Goal: Information Seeking & Learning: Learn about a topic

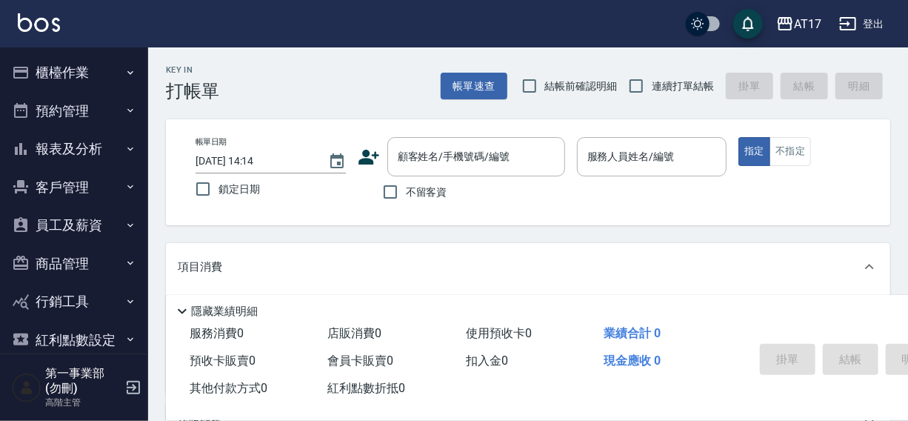
drag, startPoint x: 422, startPoint y: 36, endPoint x: 430, endPoint y: 34, distance: 8.3
click at [422, 36] on div "AT17 登出" at bounding box center [454, 23] width 908 height 47
click at [808, 24] on div "AT17" at bounding box center [807, 24] width 27 height 19
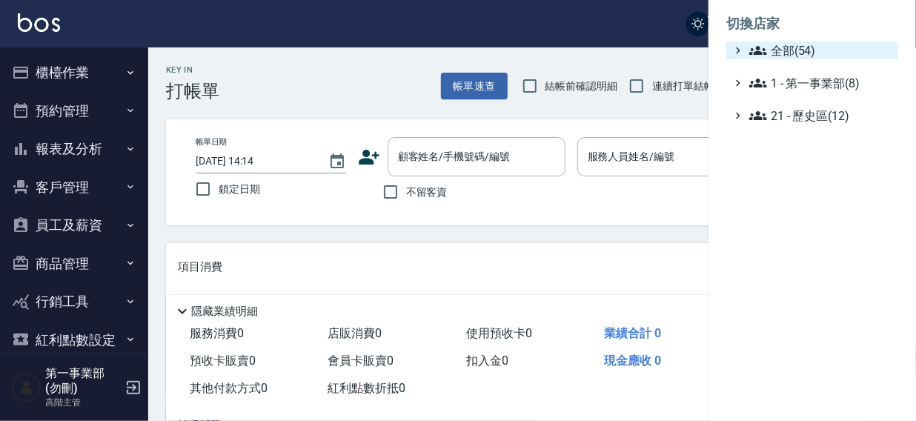
click at [781, 57] on span "全部(54)" at bounding box center [820, 50] width 143 height 18
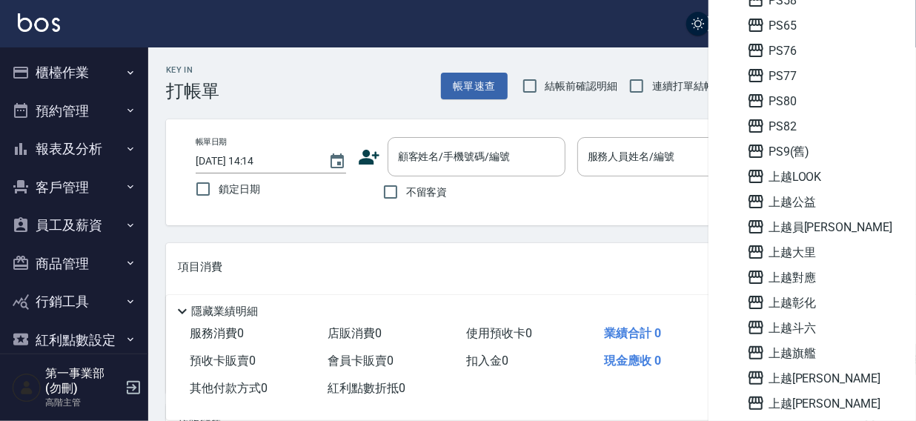
scroll to position [1062, 0]
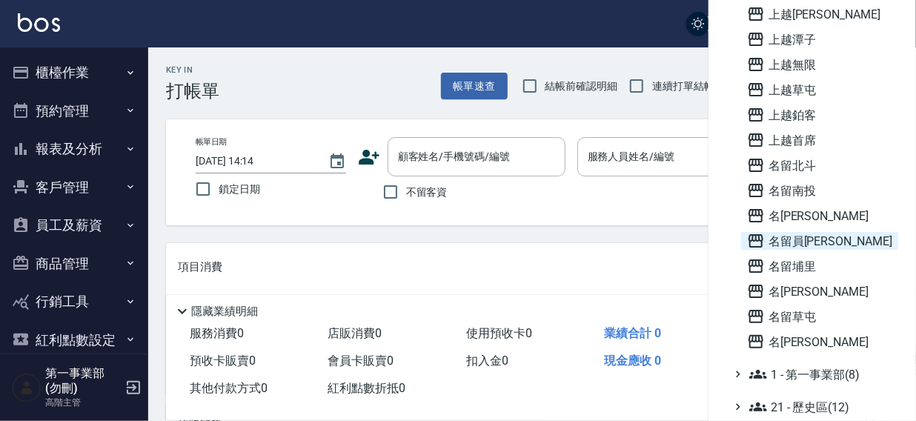
click at [815, 241] on span "名留員[PERSON_NAME]" at bounding box center [819, 241] width 145 height 18
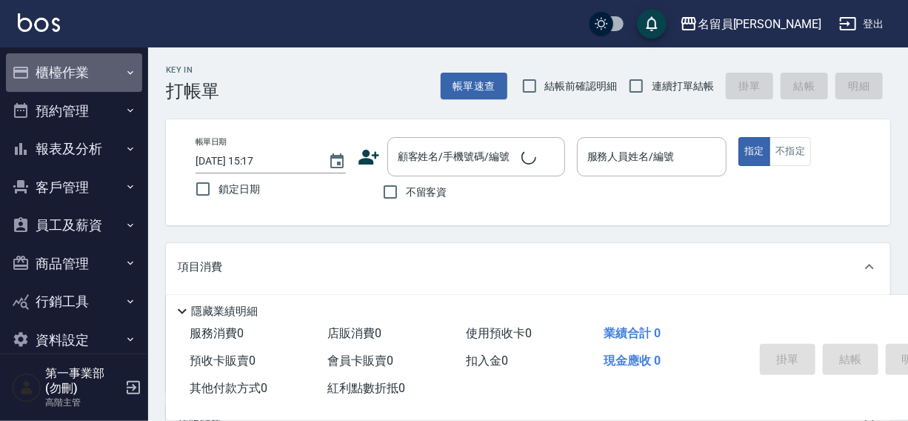
click at [74, 73] on button "櫃檯作業" at bounding box center [74, 72] width 136 height 39
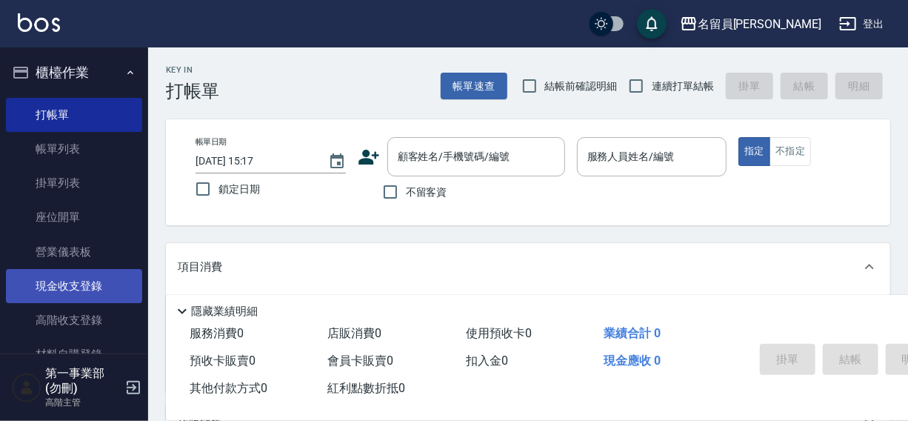
click at [74, 285] on link "現金收支登錄" at bounding box center [74, 286] width 136 height 34
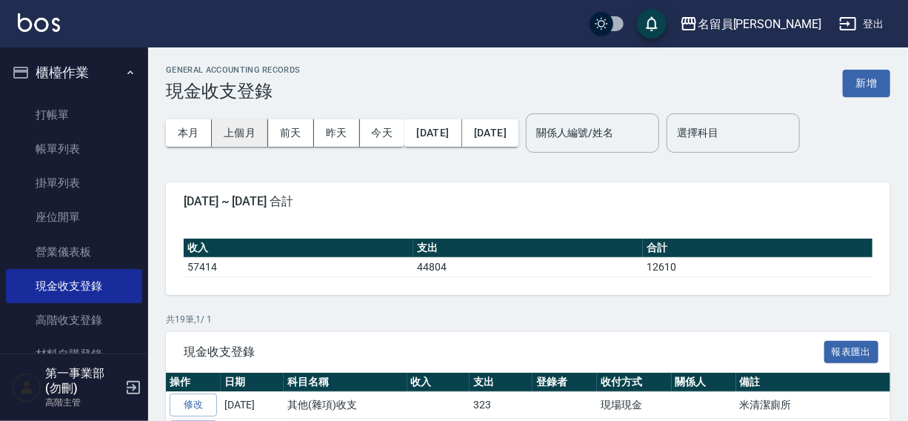
click at [233, 129] on button "上個月" at bounding box center [240, 132] width 56 height 27
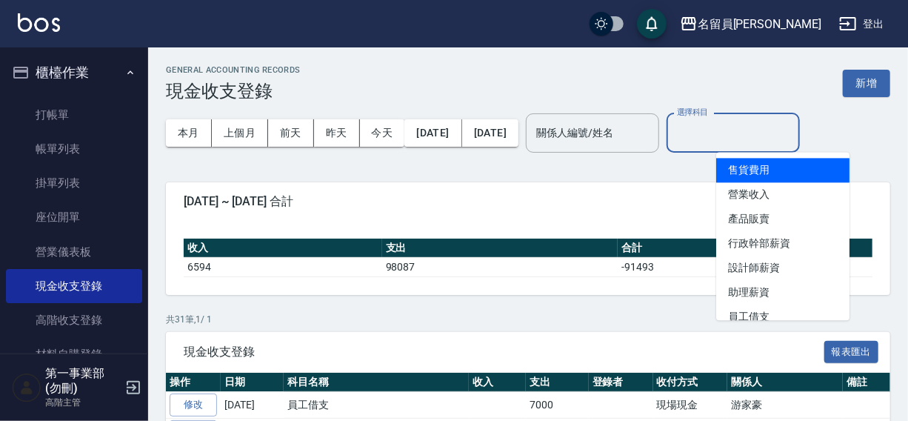
click at [751, 134] on input "選擇科目" at bounding box center [733, 133] width 120 height 26
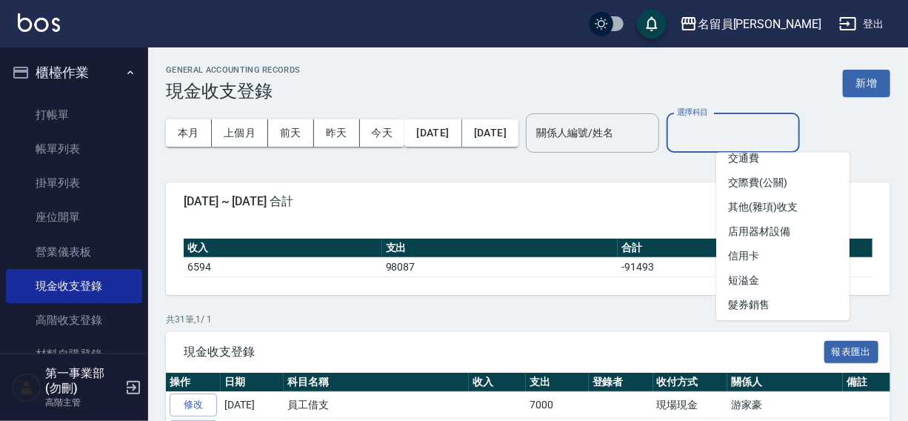
scroll to position [619, 0]
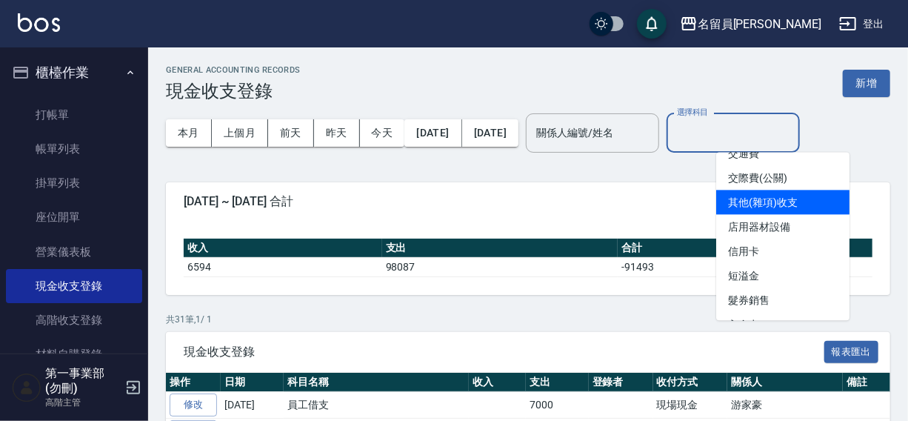
click at [779, 201] on li "其他(雜項)收支" at bounding box center [782, 202] width 133 height 24
type input "其他(雜項)收支"
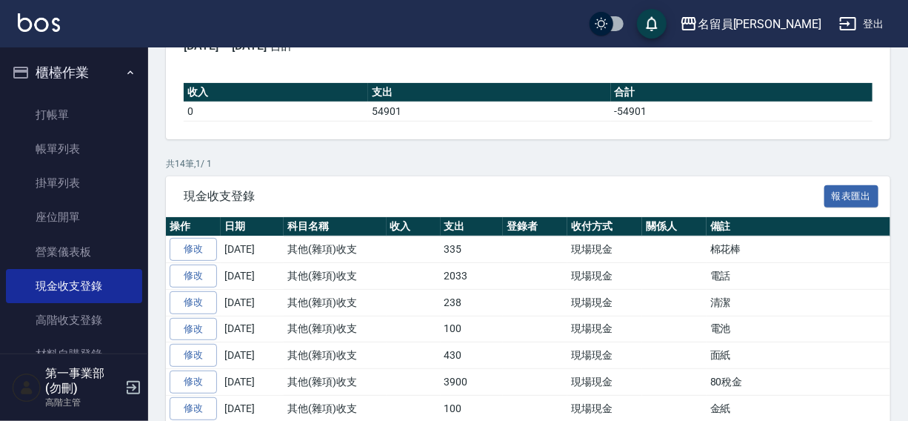
scroll to position [22, 0]
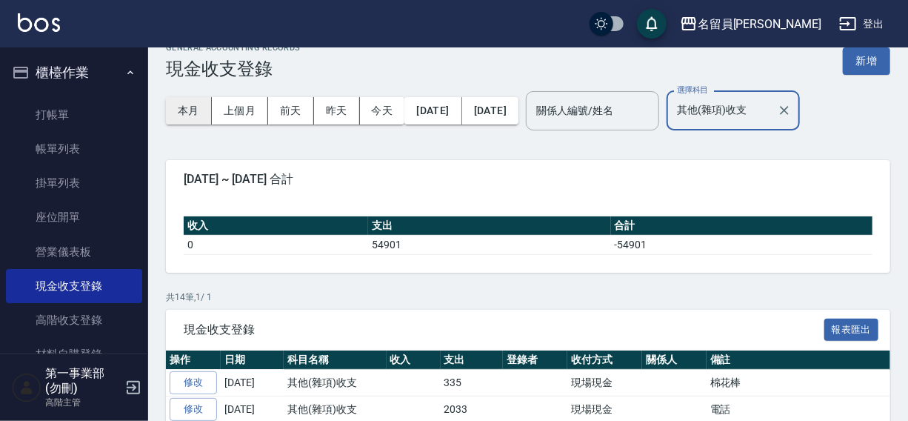
click at [193, 106] on button "本月" at bounding box center [189, 110] width 46 height 27
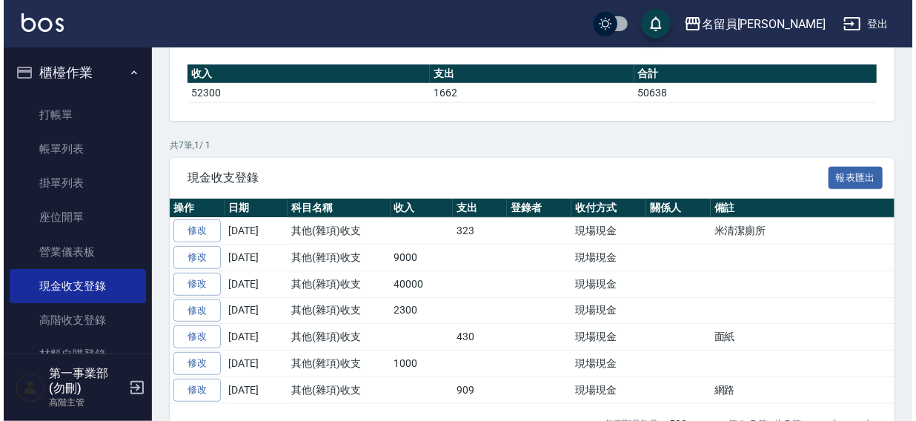
scroll to position [212, 0]
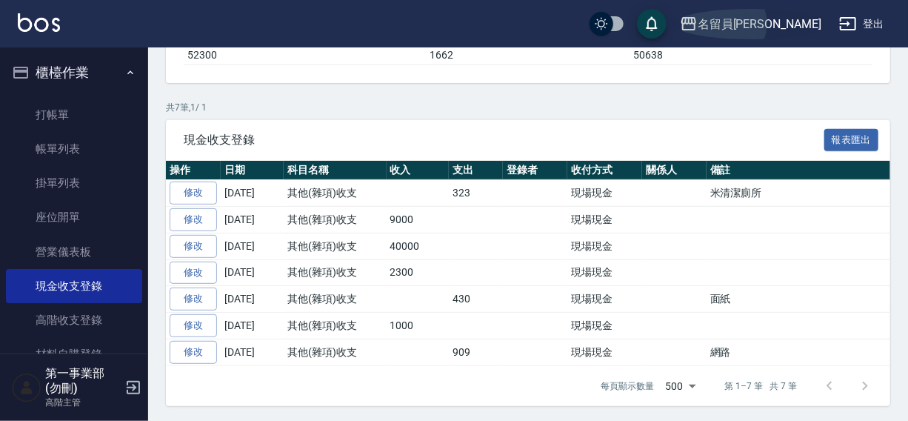
click at [785, 21] on div "名留員[PERSON_NAME]" at bounding box center [760, 24] width 124 height 19
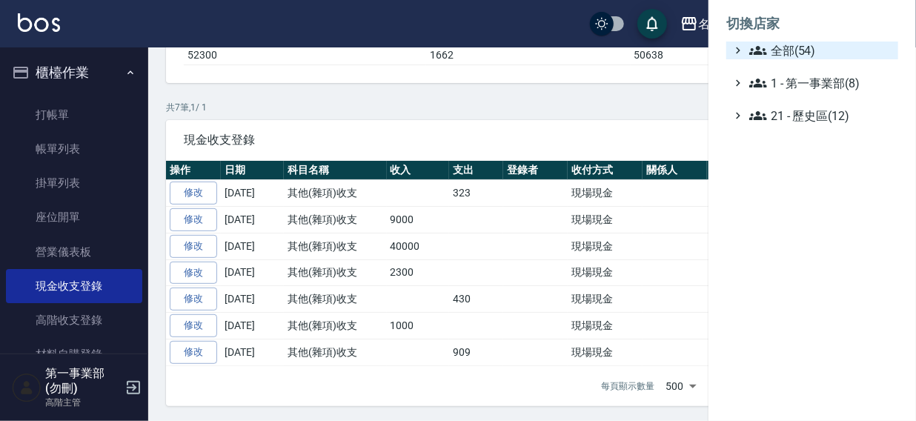
click at [778, 44] on span "全部(54)" at bounding box center [820, 50] width 143 height 18
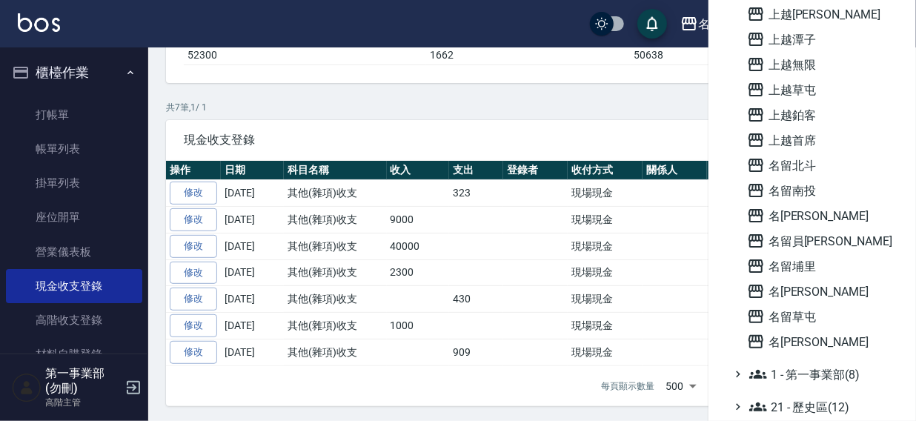
scroll to position [693, 0]
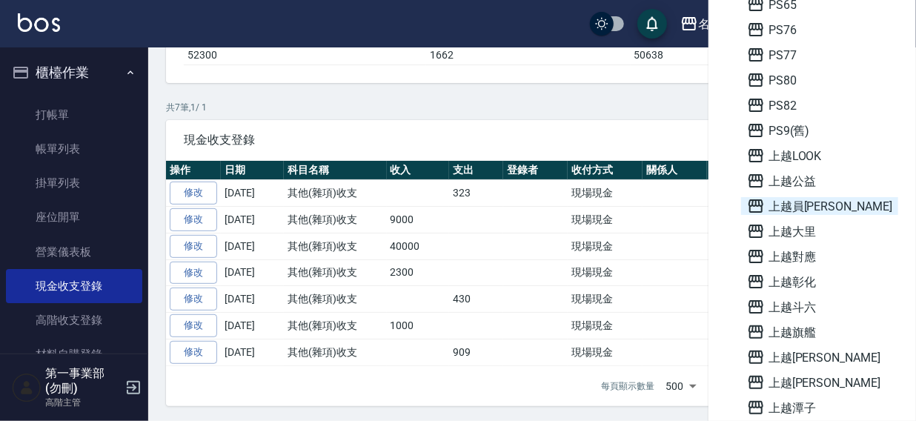
click at [795, 206] on span "上越員[PERSON_NAME]" at bounding box center [819, 206] width 145 height 18
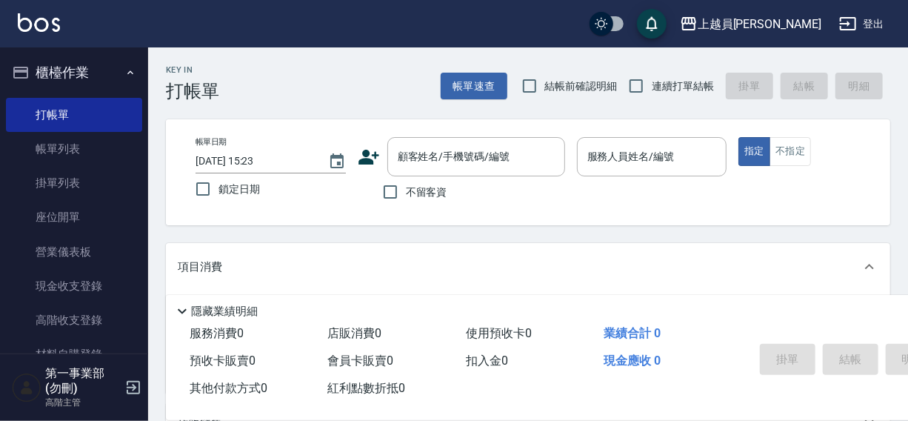
click at [46, 72] on button "櫃檯作業" at bounding box center [74, 72] width 136 height 39
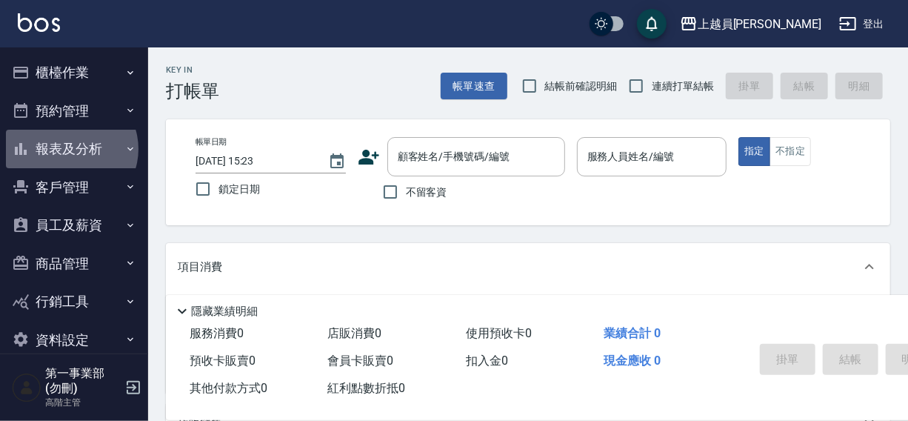
click at [70, 149] on button "報表及分析" at bounding box center [74, 149] width 136 height 39
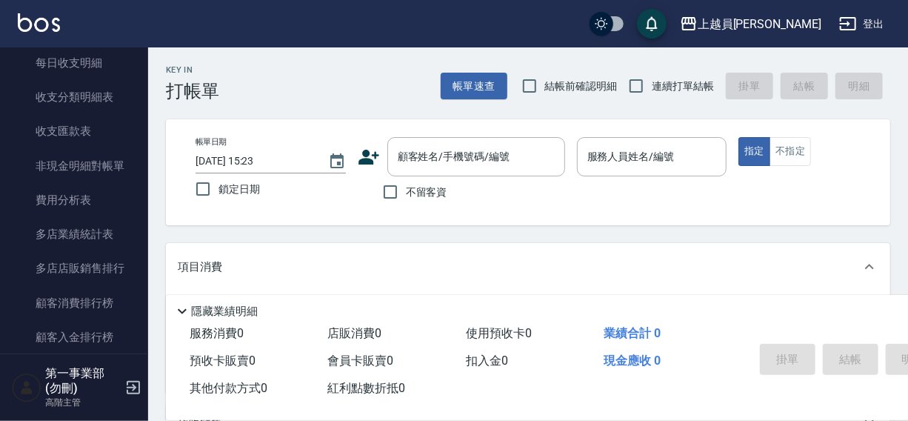
scroll to position [1286, 0]
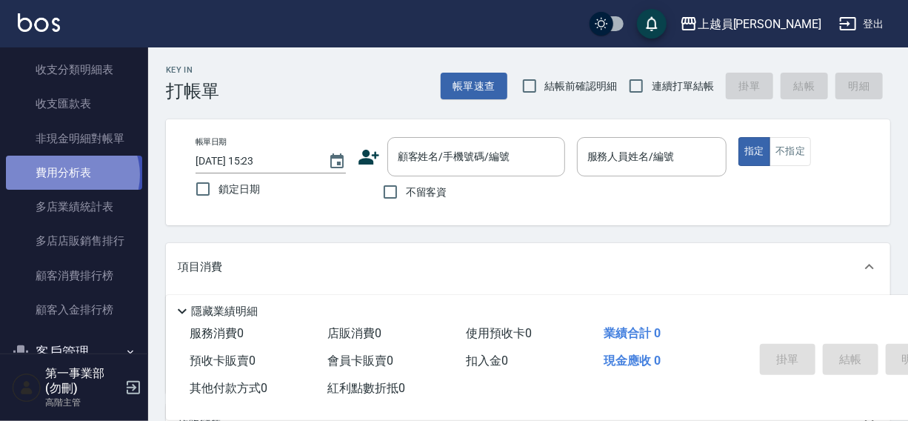
click at [71, 174] on link "費用分析表" at bounding box center [74, 173] width 136 height 34
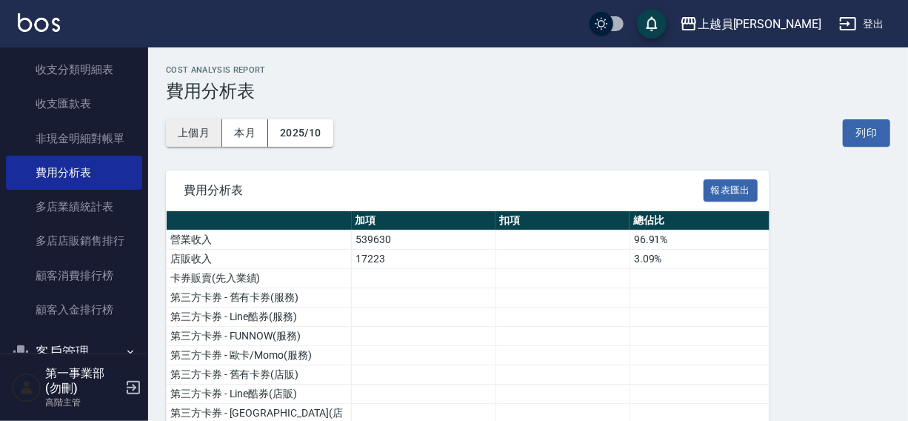
click at [195, 135] on button "上個月" at bounding box center [194, 132] width 56 height 27
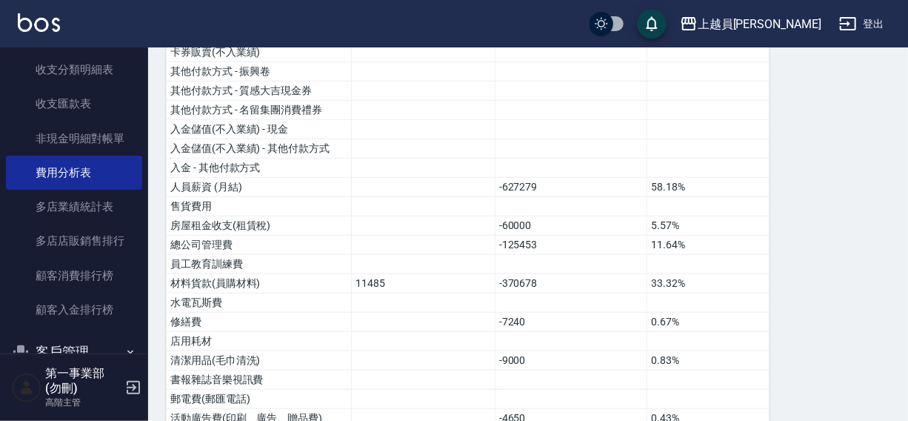
scroll to position [481, 0]
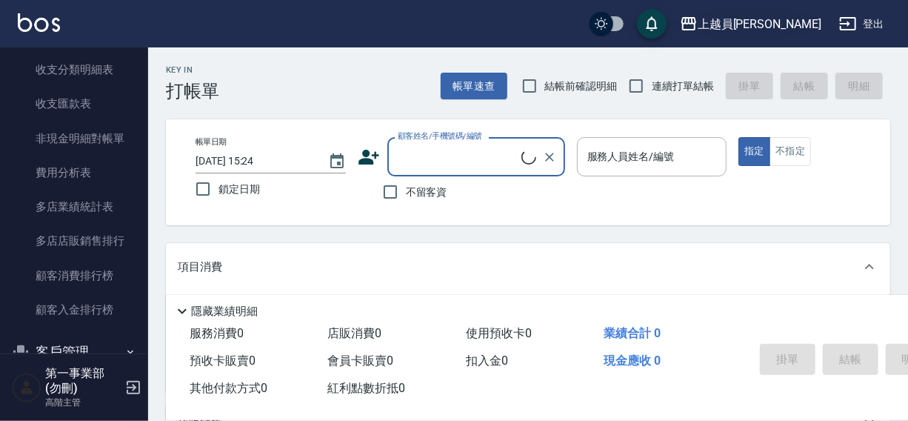
click at [805, 25] on div "上越員[PERSON_NAME]" at bounding box center [760, 24] width 124 height 19
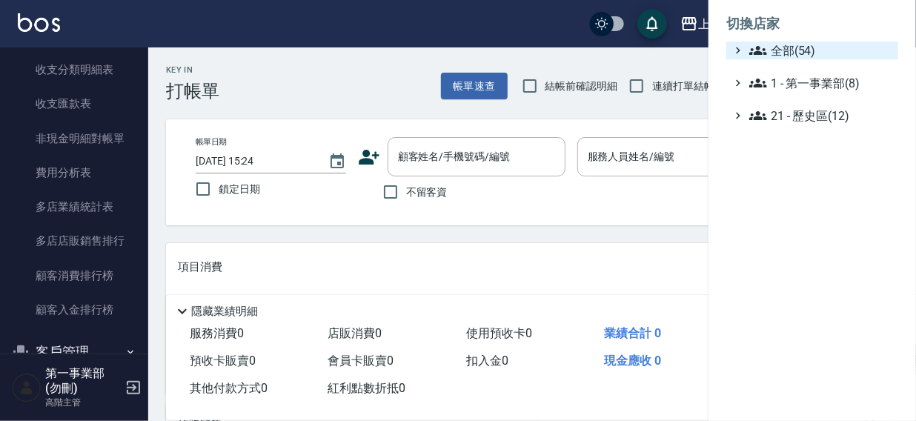
click at [799, 51] on span "全部(54)" at bounding box center [820, 50] width 143 height 18
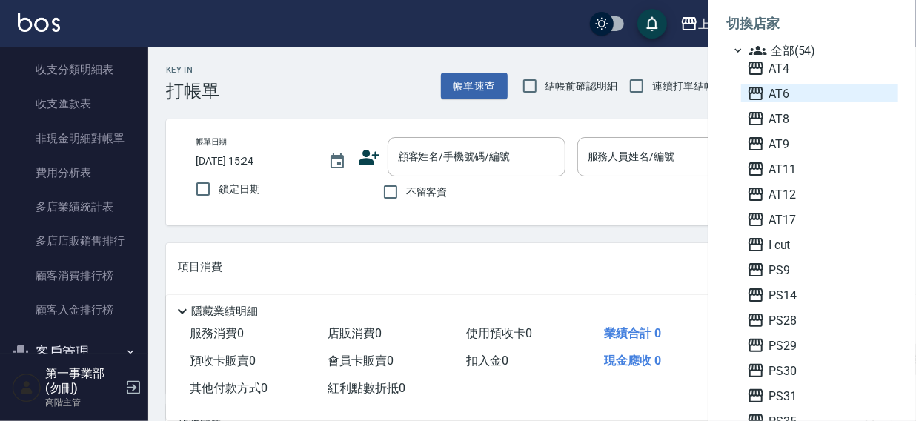
click at [792, 87] on span "AT6" at bounding box center [819, 93] width 145 height 18
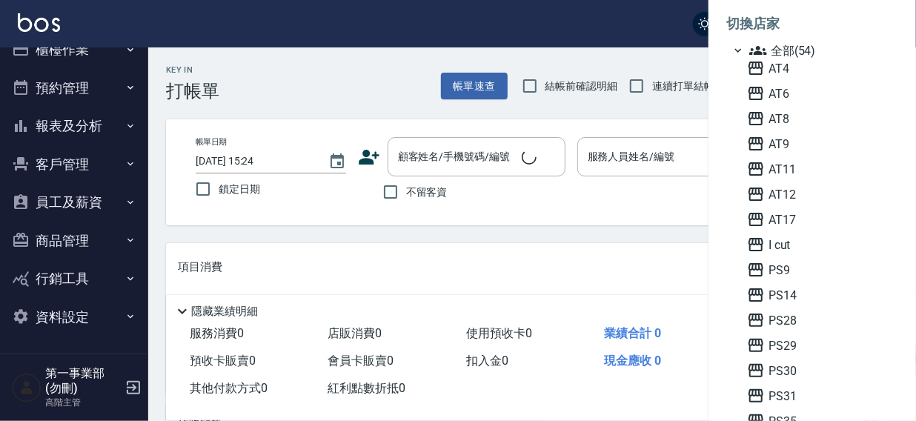
scroll to position [22, 0]
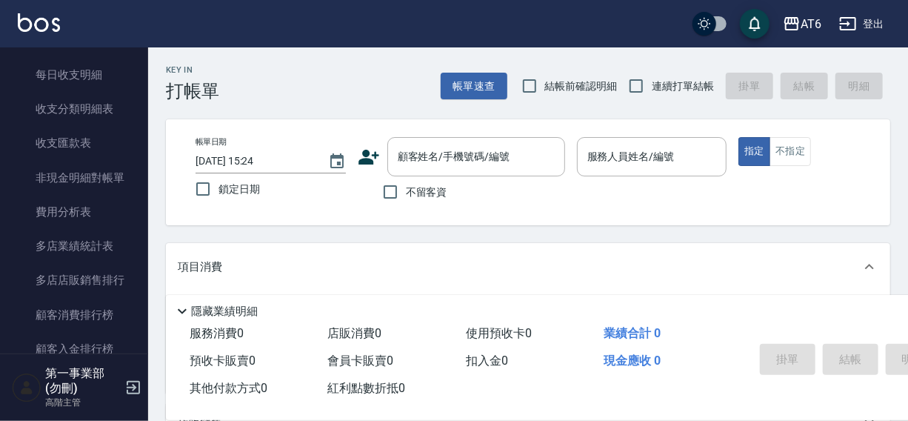
scroll to position [1263, 0]
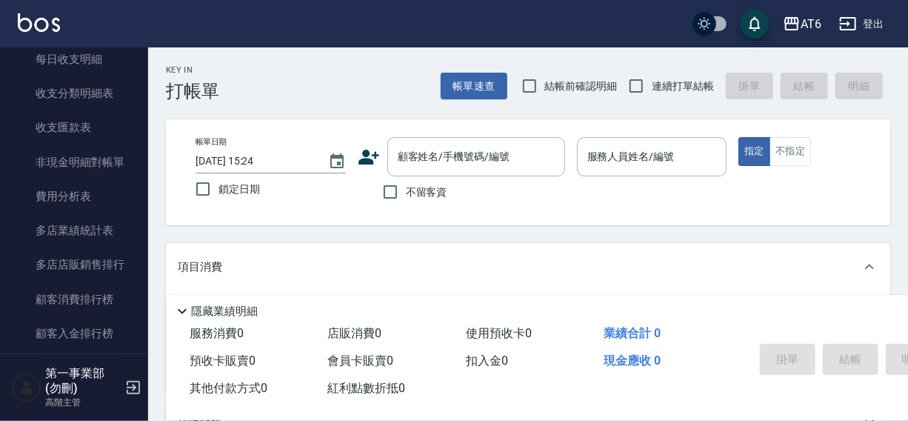
click at [49, 187] on link "費用分析表" at bounding box center [74, 196] width 136 height 34
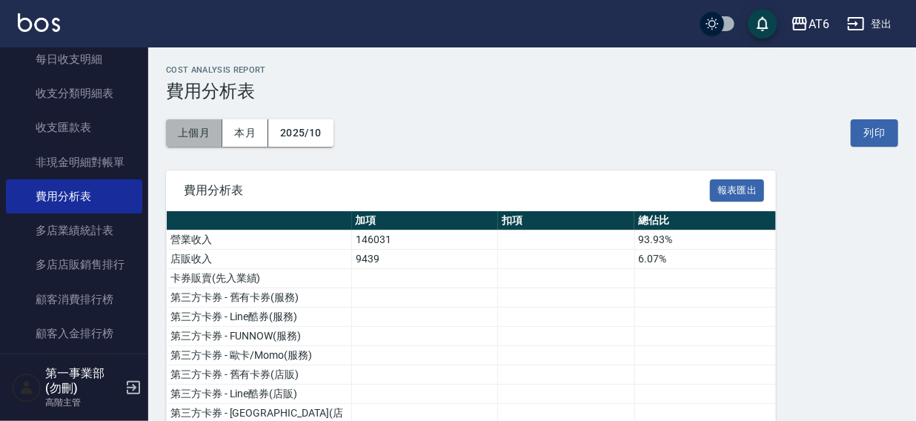
click at [191, 127] on button "上個月" at bounding box center [194, 132] width 56 height 27
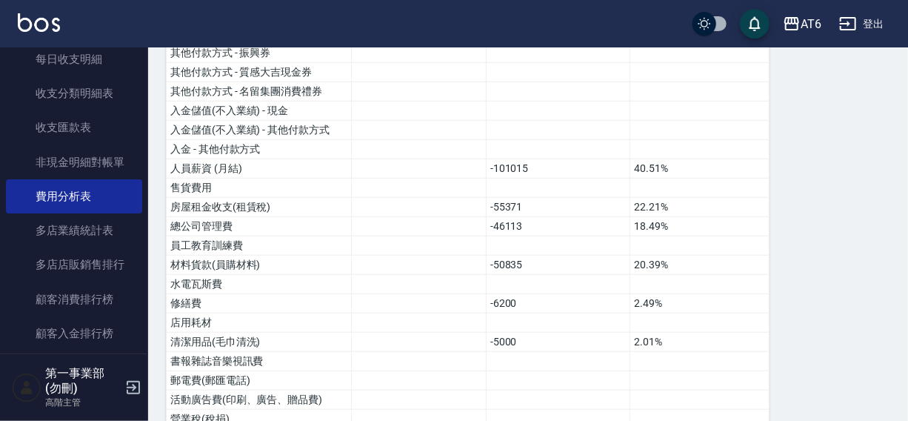
scroll to position [474, 0]
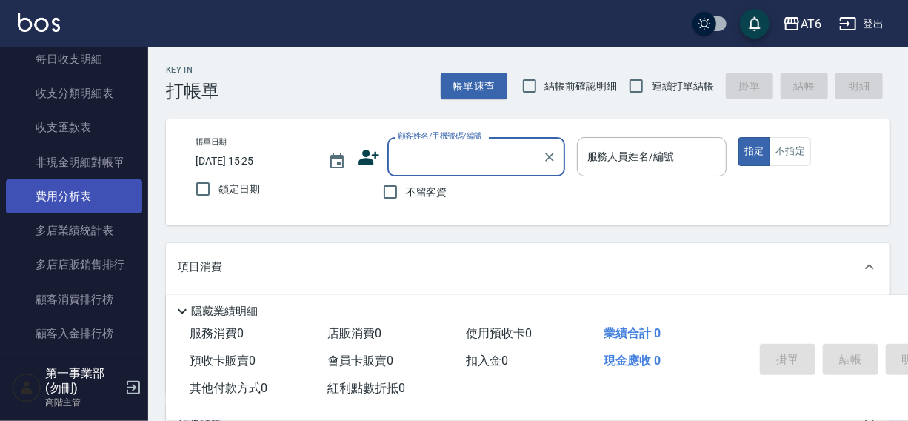
click at [75, 194] on link "費用分析表" at bounding box center [74, 196] width 136 height 34
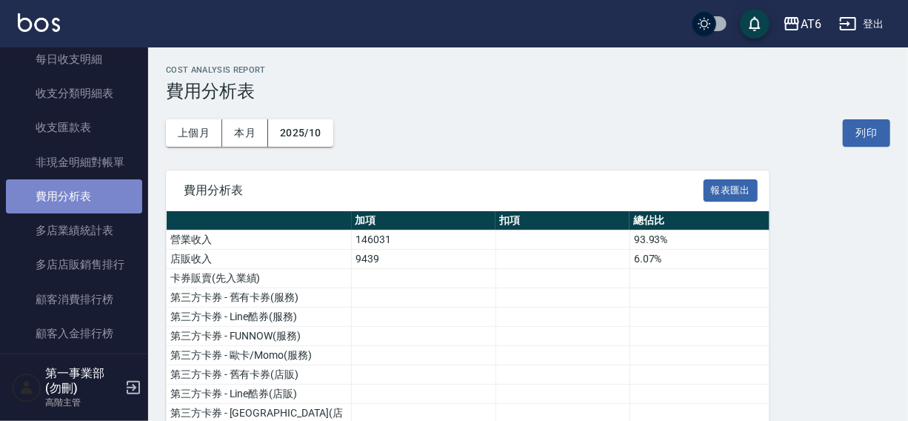
click at [77, 196] on link "費用分析表" at bounding box center [74, 196] width 136 height 34
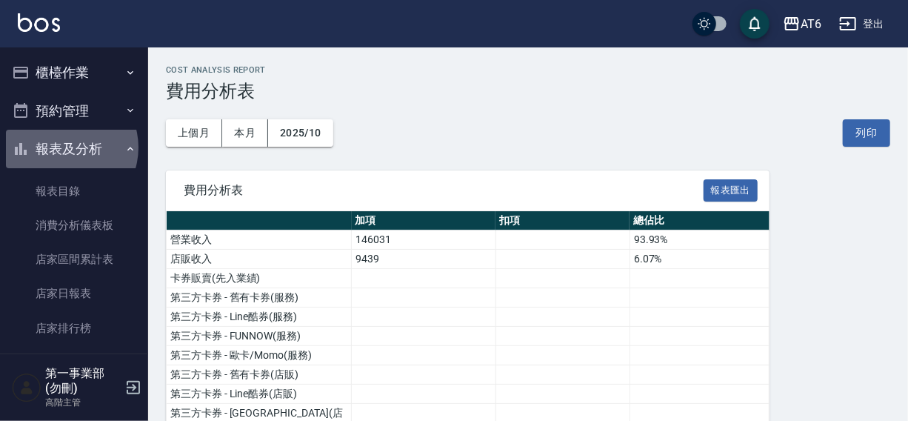
click at [63, 147] on button "報表及分析" at bounding box center [74, 149] width 136 height 39
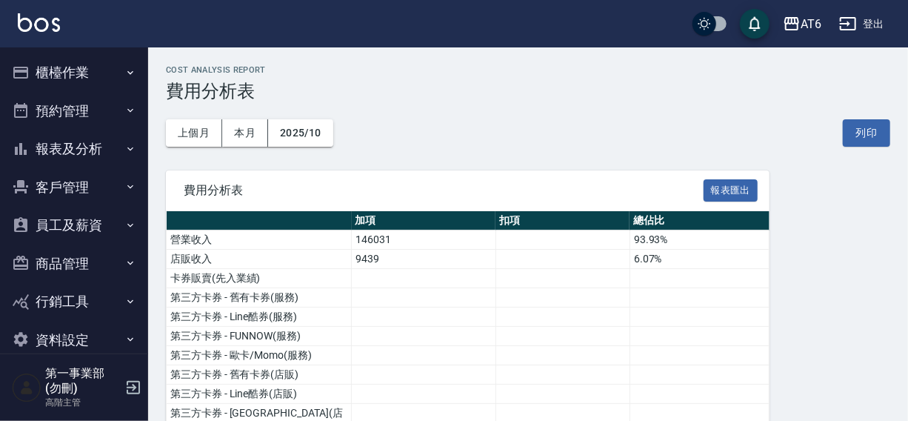
click at [53, 224] on button "員工及薪資" at bounding box center [74, 225] width 136 height 39
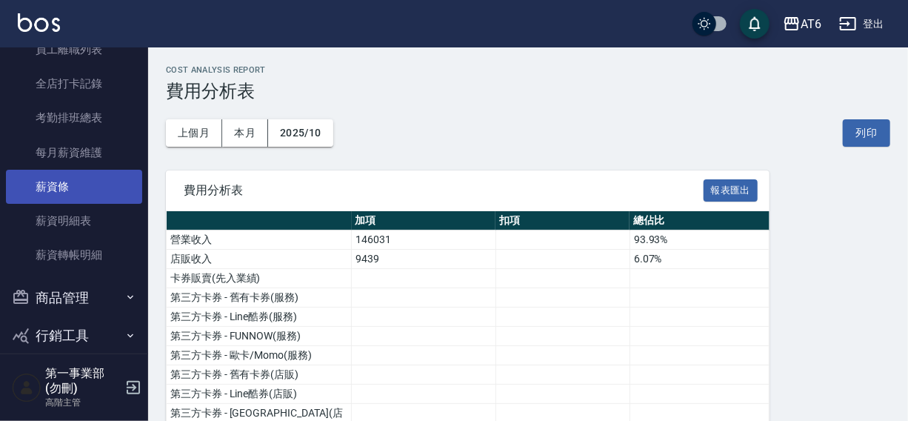
scroll to position [239, 0]
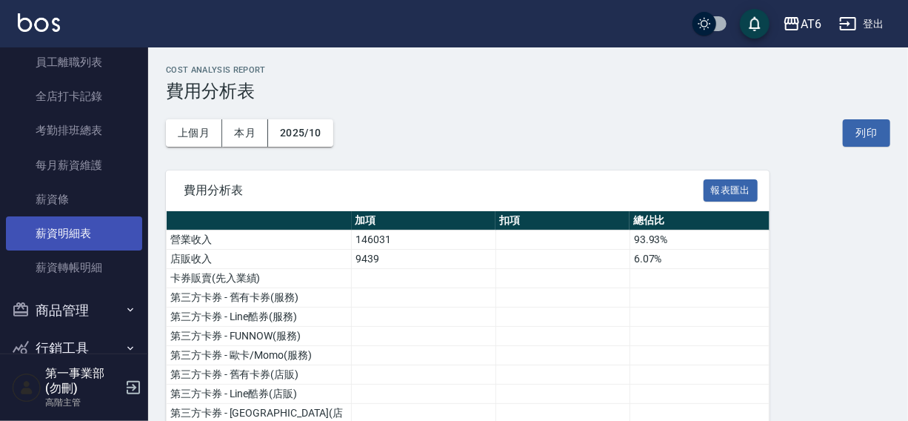
click at [53, 238] on link "薪資明細表" at bounding box center [74, 233] width 136 height 34
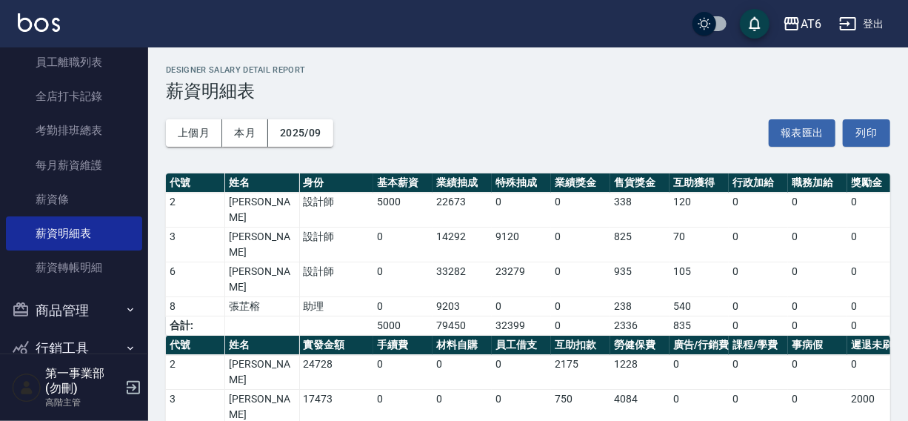
scroll to position [22, 0]
